Goal: Task Accomplishment & Management: Complete application form

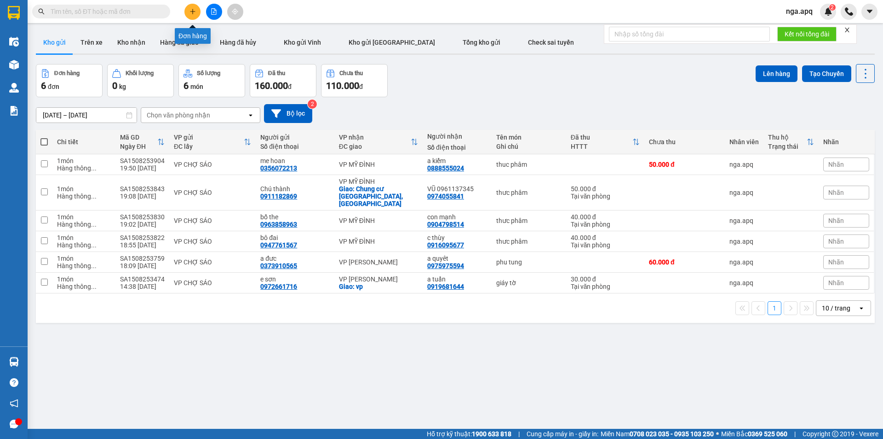
click at [193, 11] on icon "plus" at bounding box center [193, 11] width 6 height 6
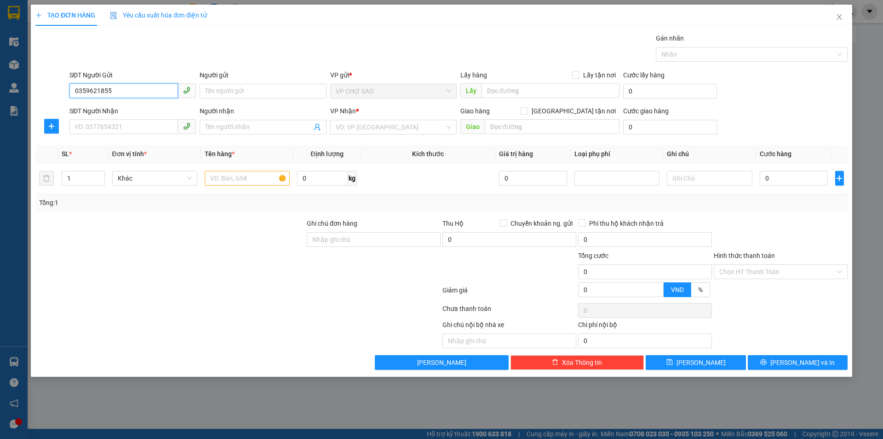
click at [150, 93] on input "0359621855" at bounding box center [123, 90] width 109 height 15
type input "0359621855"
click at [245, 89] on input "Người gửi" at bounding box center [263, 91] width 127 height 15
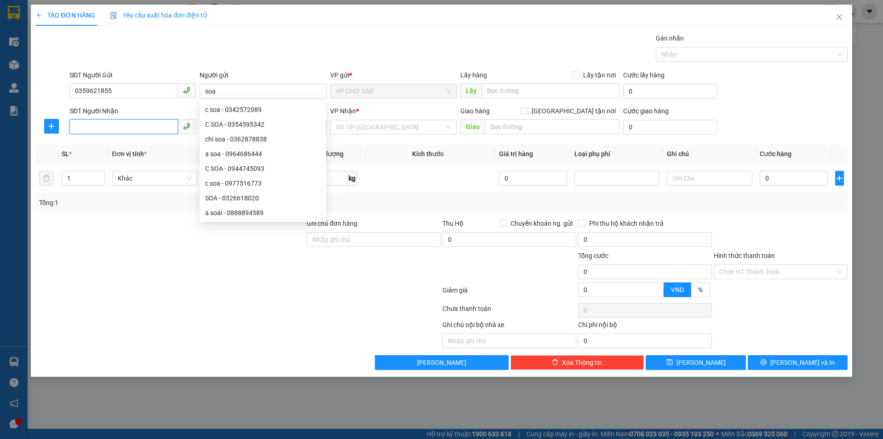
click at [110, 130] on input "SĐT Người Nhận" at bounding box center [123, 126] width 109 height 15
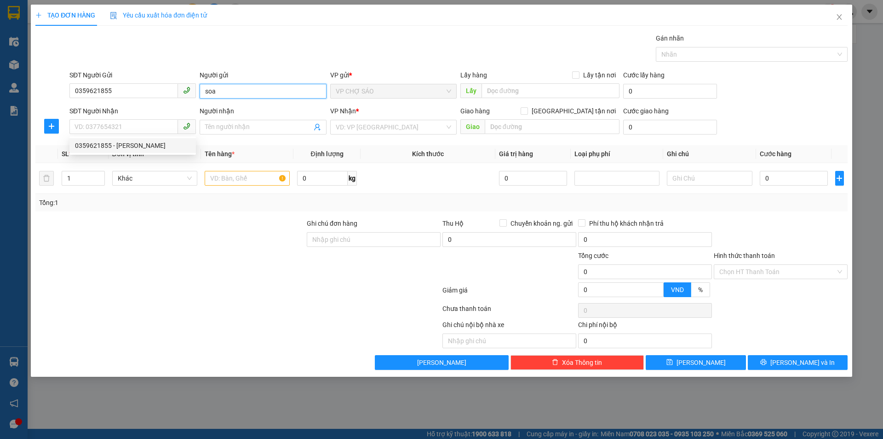
click at [226, 91] on input "soa" at bounding box center [263, 91] width 127 height 15
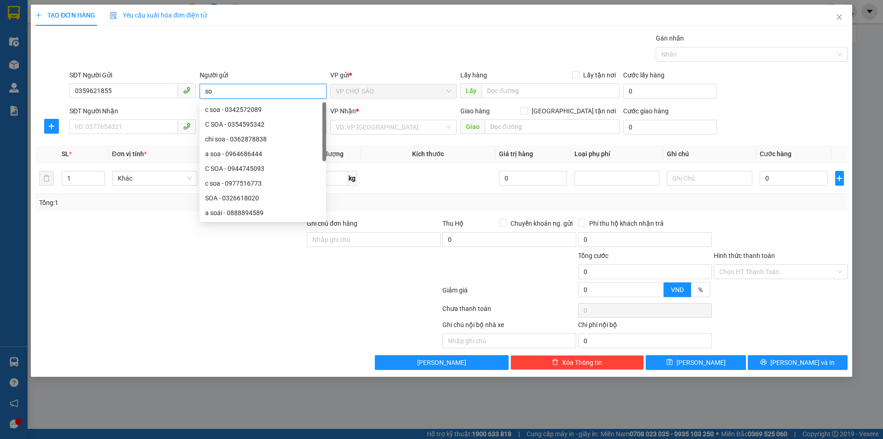
type input "s"
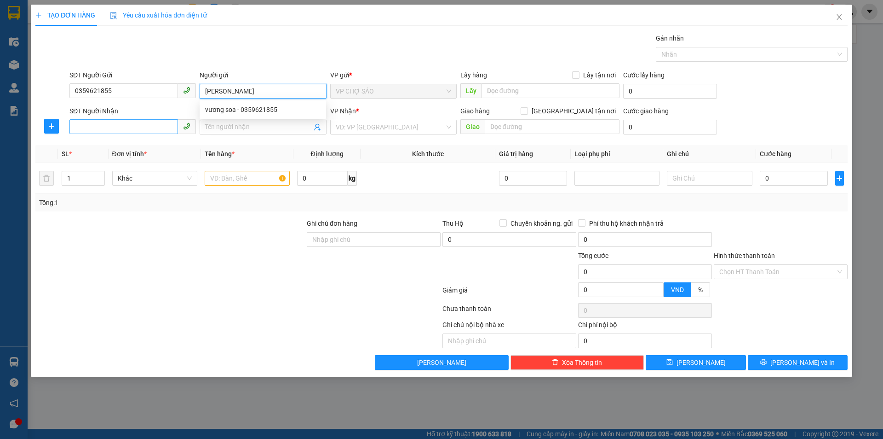
type input "[PERSON_NAME]"
click at [127, 127] on input "SĐT Người Nhận" at bounding box center [123, 126] width 109 height 15
type input "0888880299"
click at [219, 126] on input "Người nhận" at bounding box center [258, 127] width 106 height 10
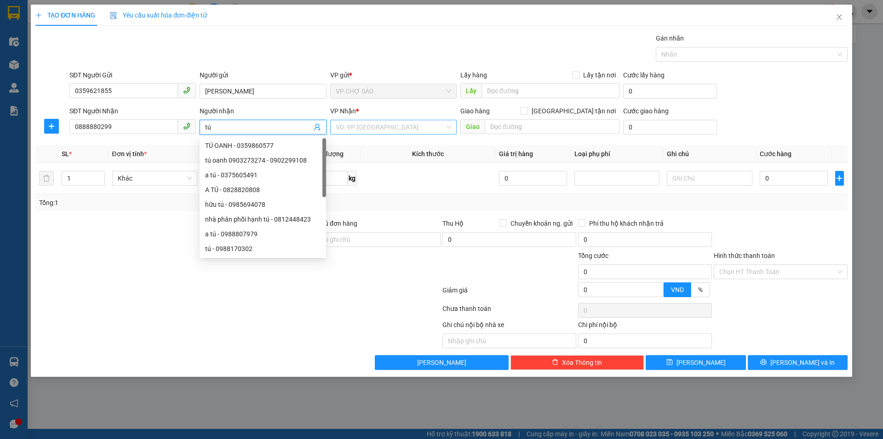
type input "tú"
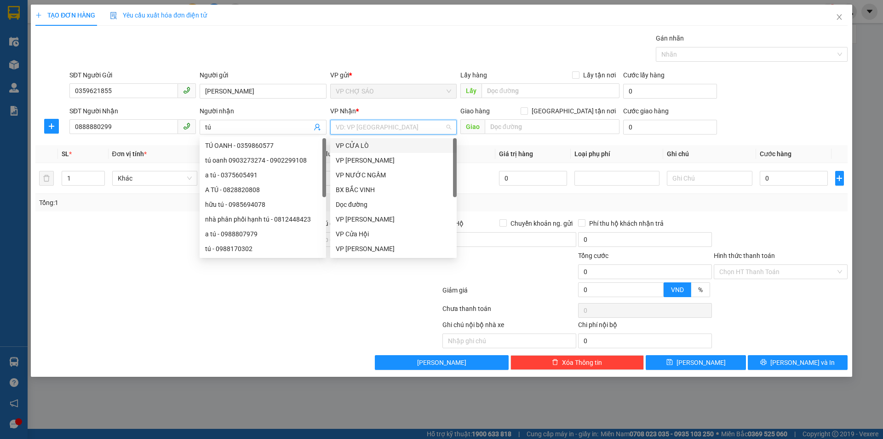
click at [389, 126] on input "search" at bounding box center [390, 127] width 109 height 14
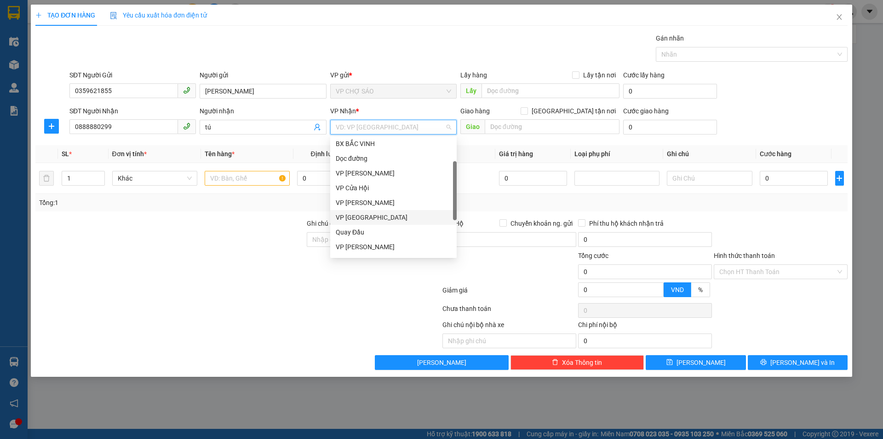
scroll to position [92, 0]
click at [353, 231] on div "VP MỸ ĐÌNH" at bounding box center [393, 230] width 115 height 10
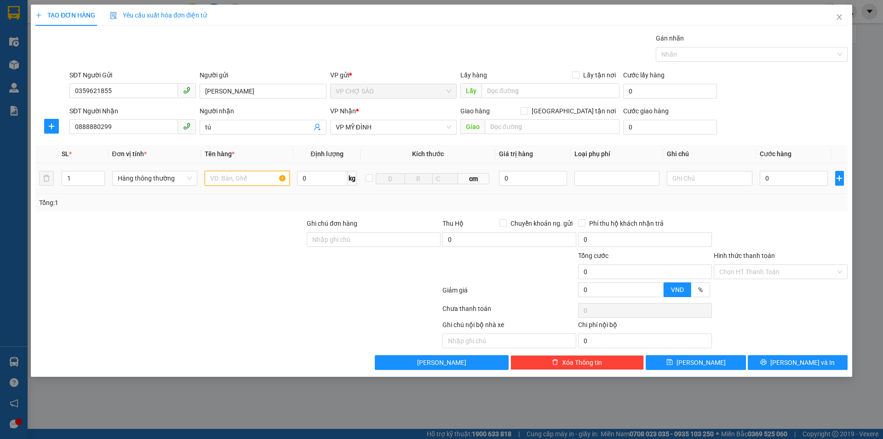
click at [233, 178] on input "text" at bounding box center [247, 178] width 85 height 15
type input "mỹ phẩm"
click at [770, 177] on input "0" at bounding box center [794, 178] width 69 height 15
type input "4"
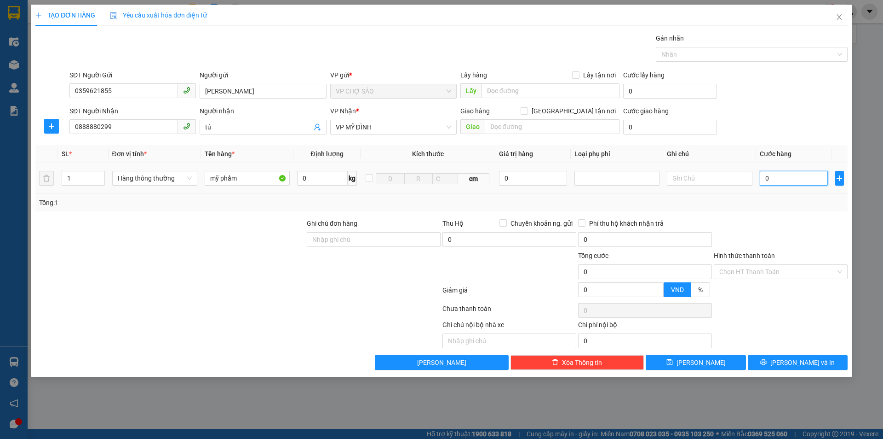
type input "4"
type input "40"
type input "400"
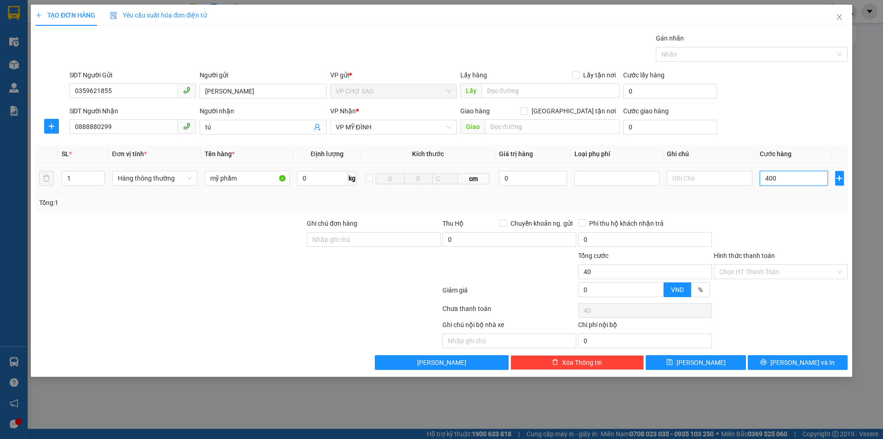
type input "400"
type input "4.000"
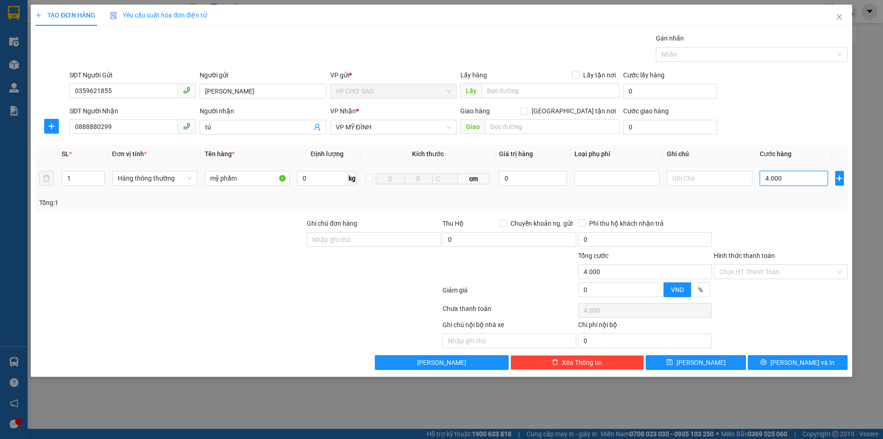
type input "40.000"
click at [772, 361] on button "[PERSON_NAME] và In" at bounding box center [798, 362] width 100 height 15
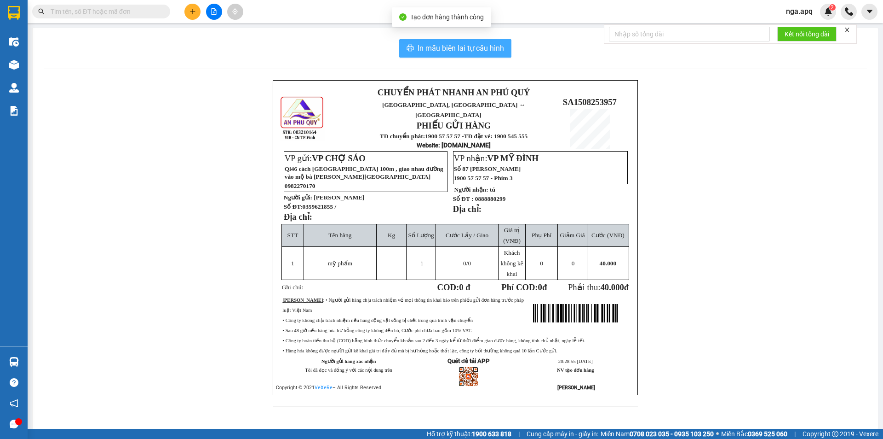
click at [458, 48] on span "In mẫu biên lai tự cấu hình" at bounding box center [461, 48] width 87 height 12
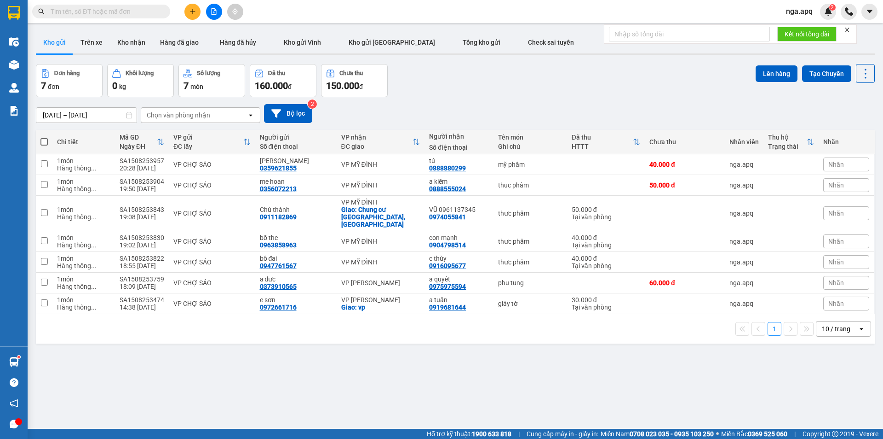
click at [202, 114] on div "Chọn văn phòng nhận" at bounding box center [178, 114] width 63 height 9
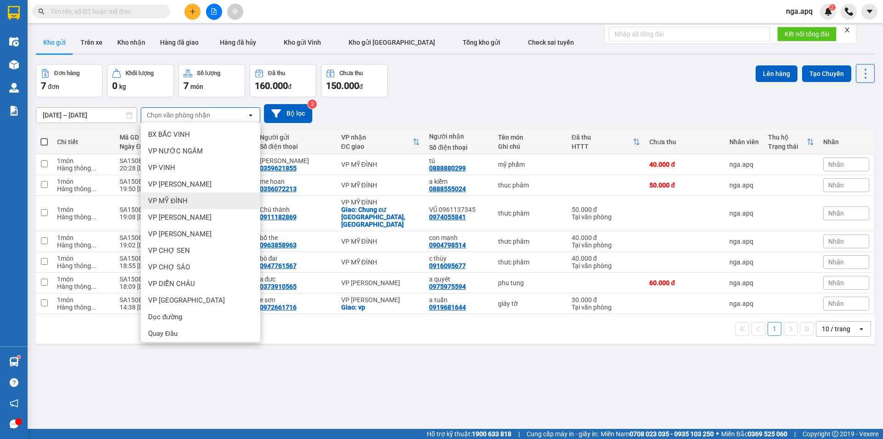
click at [189, 201] on div "VP MỸ ĐÌNH" at bounding box center [201, 200] width 120 height 17
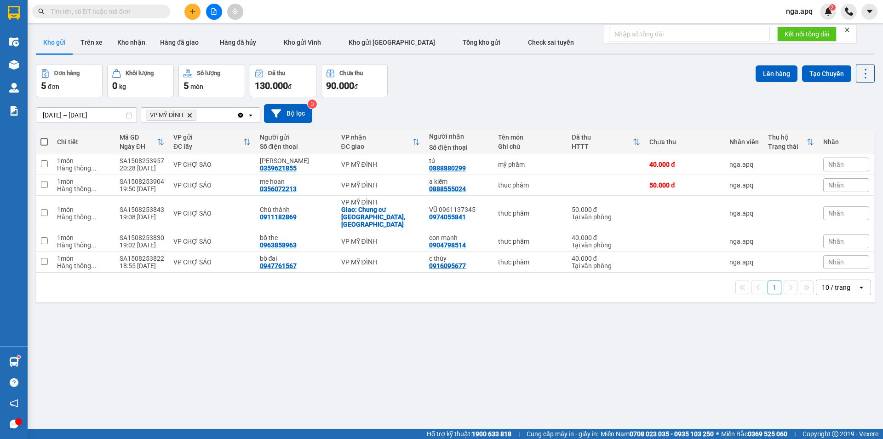
click at [44, 141] on span at bounding box center [43, 141] width 7 height 7
click at [44, 137] on input "checkbox" at bounding box center [44, 137] width 0 height 0
checkbox input "true"
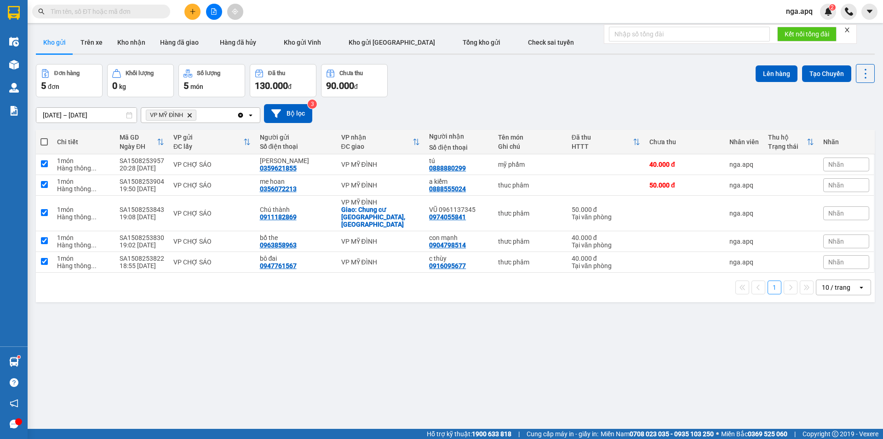
checkbox input "true"
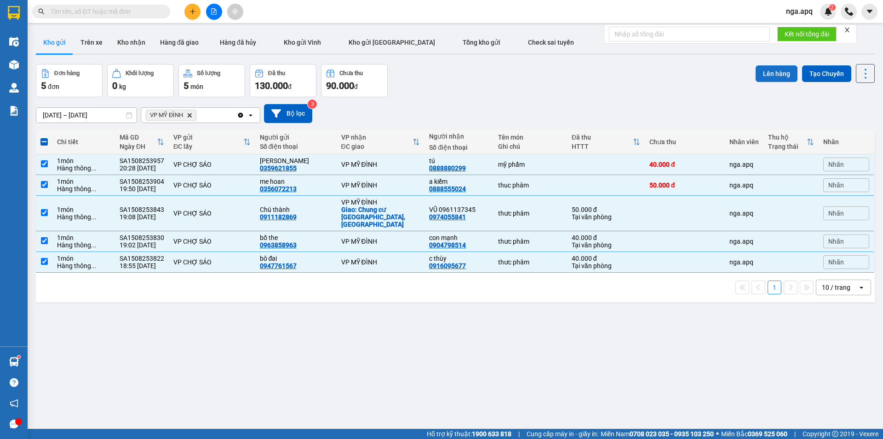
click at [773, 71] on button "Lên hàng" at bounding box center [777, 73] width 42 height 17
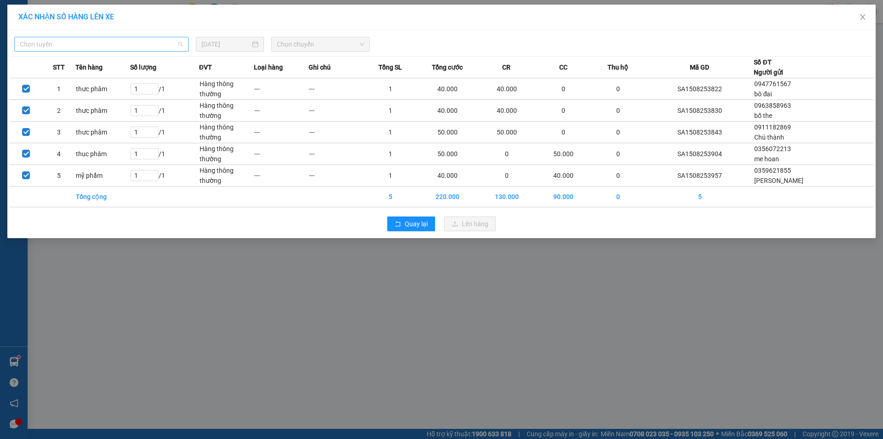
click at [112, 44] on span "Chọn tuyến" at bounding box center [101, 44] width 163 height 14
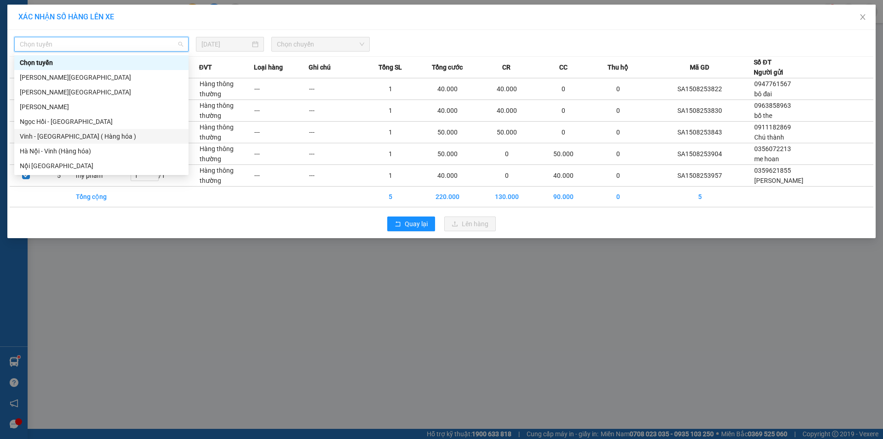
click at [57, 138] on div "Vinh - [GEOGRAPHIC_DATA] ( Hàng hóa )" at bounding box center [101, 136] width 163 height 10
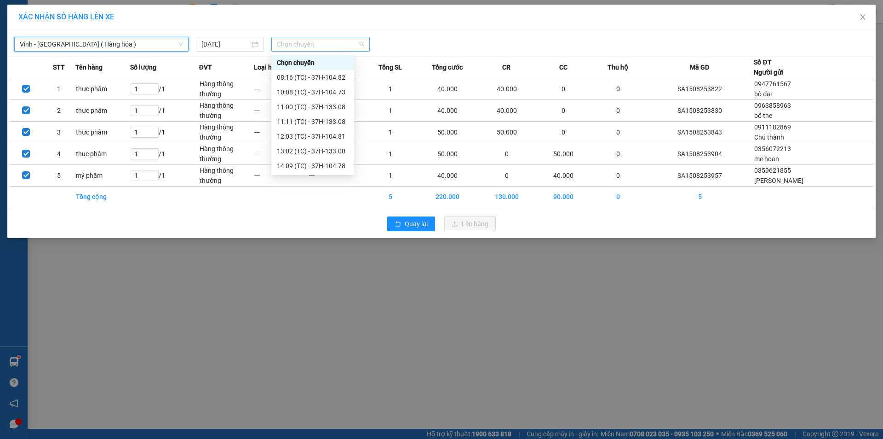
click at [331, 44] on span "Chọn chuyến" at bounding box center [320, 44] width 87 height 14
click at [344, 136] on div "22:05 (TC) - 37H-104.94" at bounding box center [313, 132] width 72 height 10
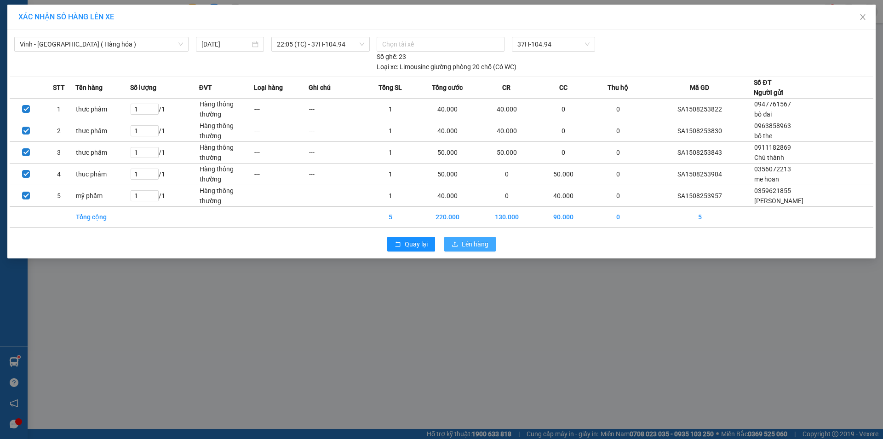
click at [476, 243] on span "Lên hàng" at bounding box center [475, 244] width 27 height 10
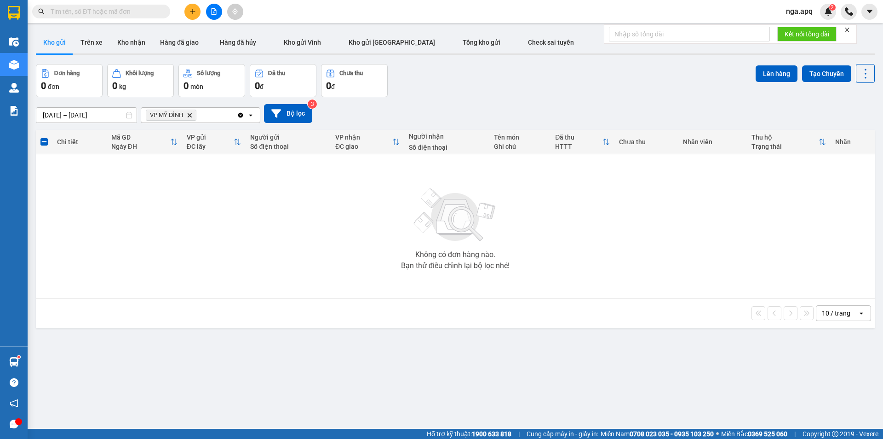
click at [189, 114] on icon "VP MỸ ĐÌNH, close by backspace" at bounding box center [190, 115] width 4 height 4
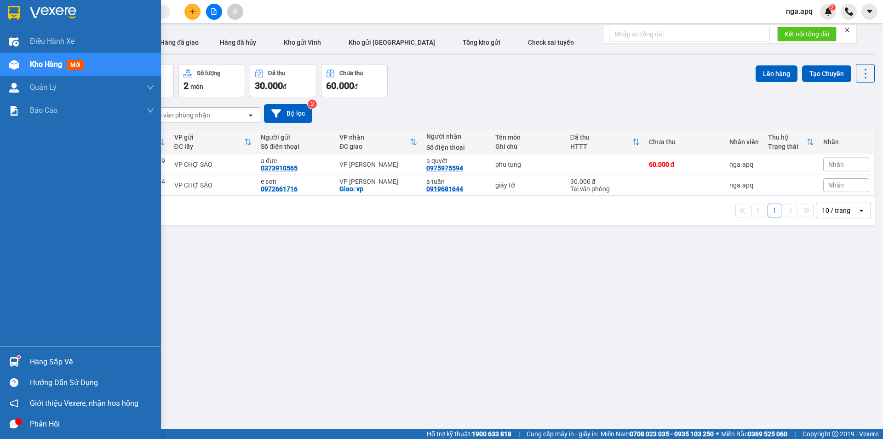
click at [14, 360] on img at bounding box center [14, 362] width 10 height 10
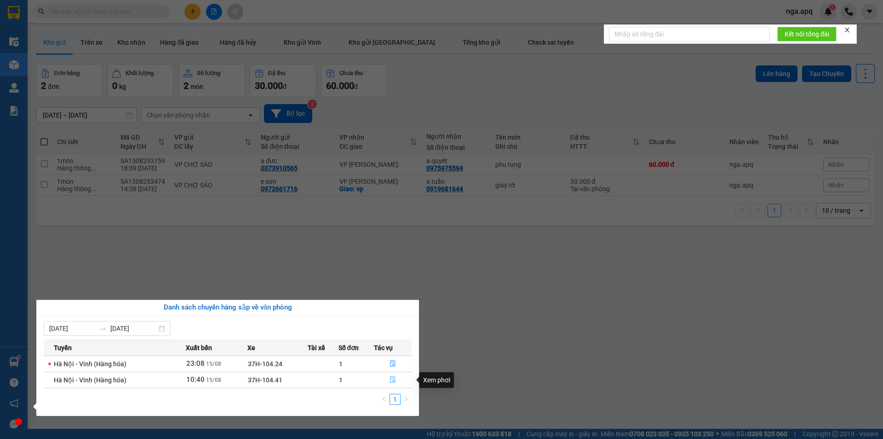
click at [390, 379] on icon "file-done" at bounding box center [393, 379] width 6 height 6
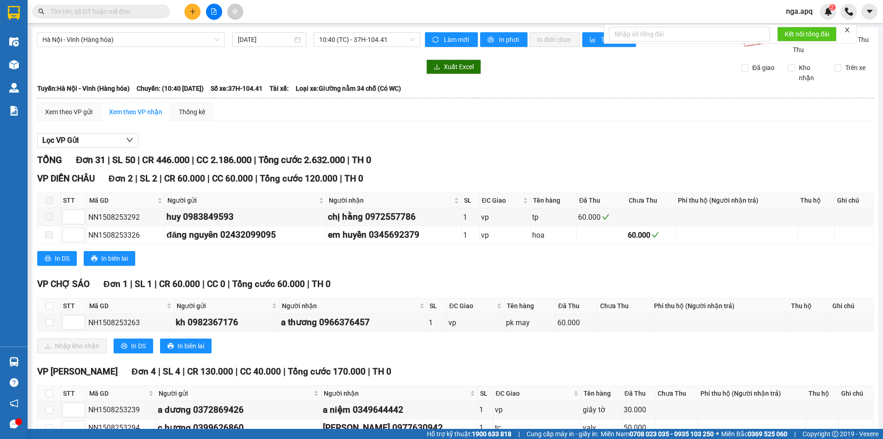
scroll to position [46, 0]
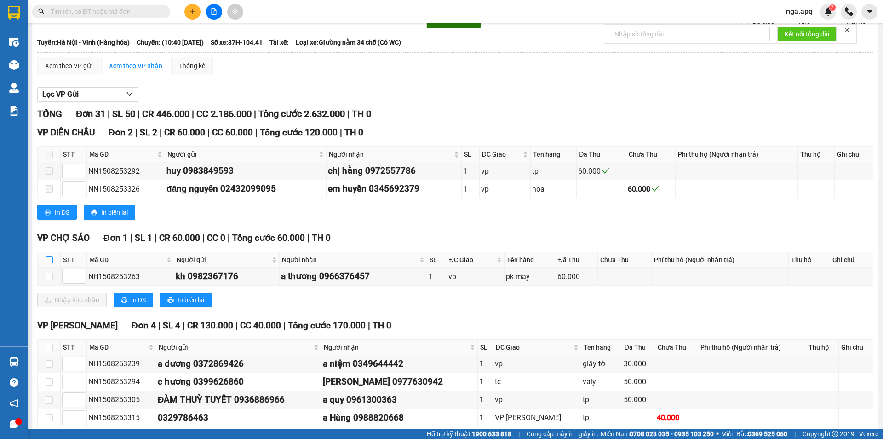
click at [50, 257] on input "checkbox" at bounding box center [49, 259] width 7 height 7
checkbox input "true"
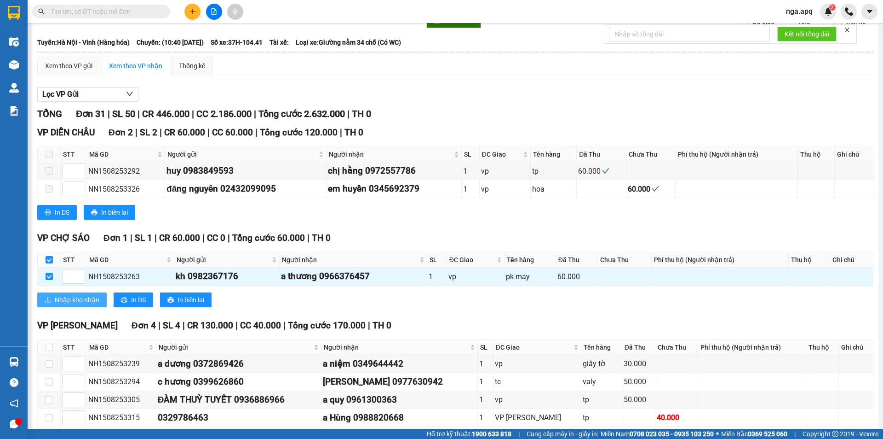
click at [76, 296] on span "Nhập kho nhận" at bounding box center [77, 299] width 45 height 10
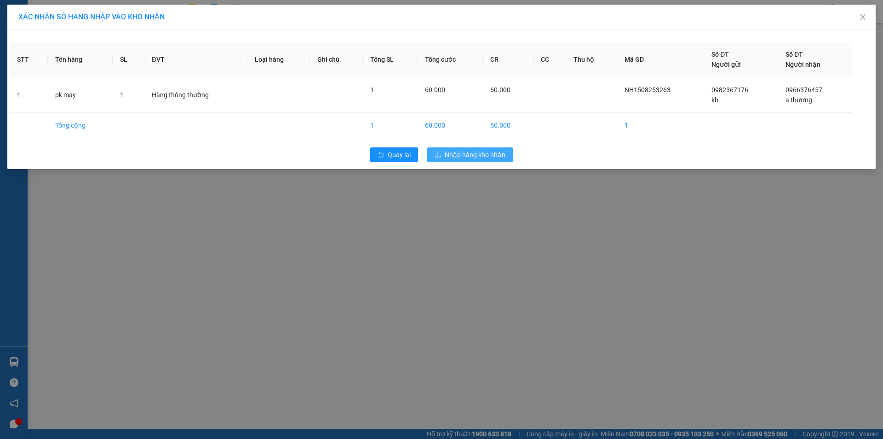
click at [479, 155] on span "Nhập hàng kho nhận" at bounding box center [475, 155] width 61 height 10
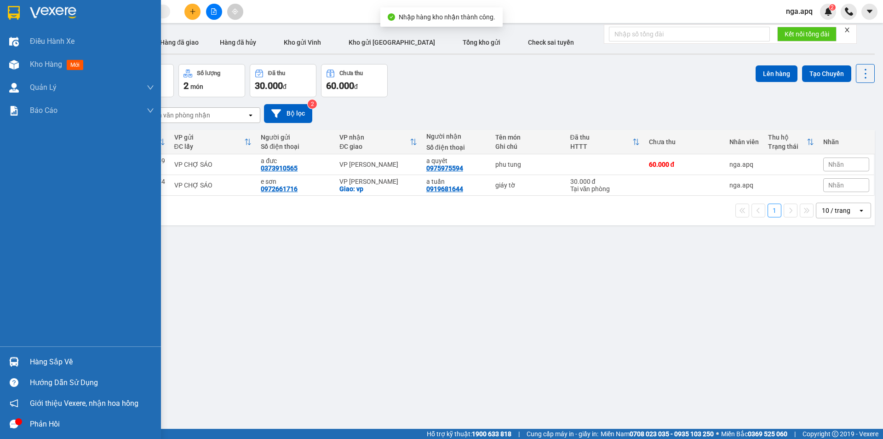
click at [14, 358] on img at bounding box center [14, 362] width 10 height 10
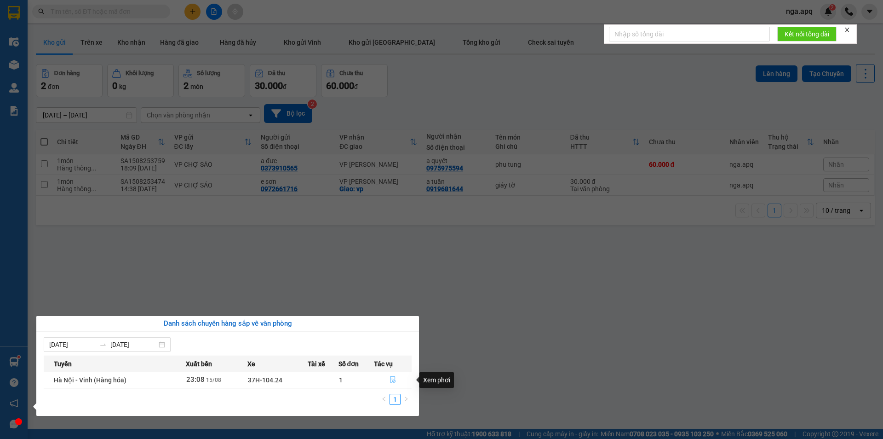
click at [392, 377] on icon "file-done" at bounding box center [393, 379] width 6 height 6
